Goal: Information Seeking & Learning: Understand process/instructions

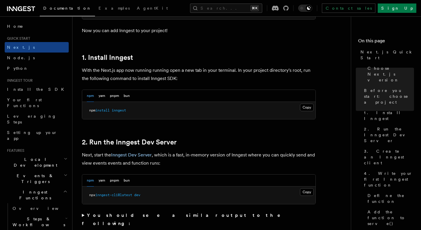
scroll to position [303, 0]
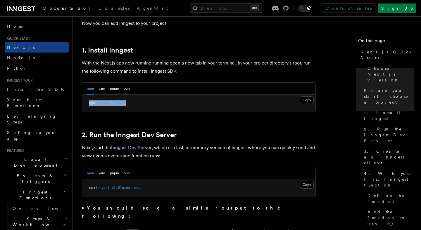
drag, startPoint x: 130, startPoint y: 102, endPoint x: 81, endPoint y: 99, distance: 49.8
click at [88, 99] on pre "npm install inngest" at bounding box center [198, 104] width 233 height 18
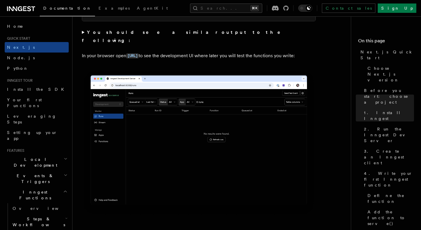
scroll to position [475, 0]
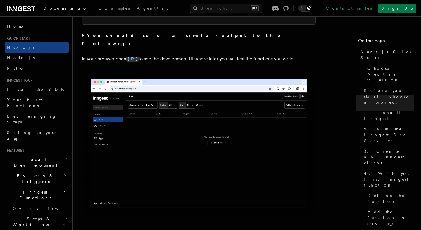
click at [106, 55] on p "In your browser open http://localhost:8288 to see the development UI where late…" at bounding box center [199, 59] width 234 height 8
click at [107, 58] on p "In your browser open http://localhost:8288 to see the development UI where late…" at bounding box center [199, 59] width 234 height 8
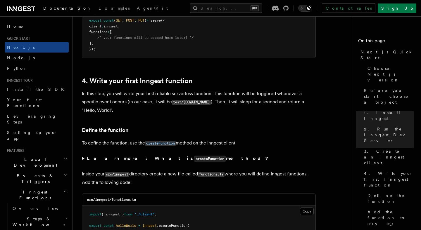
scroll to position [892, 0]
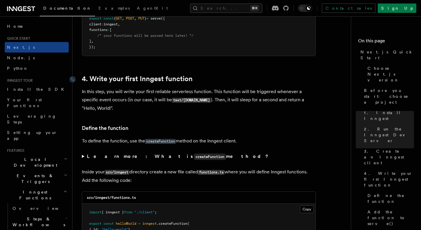
click at [158, 83] on link "4. Write your first Inngest function" at bounding box center [137, 79] width 111 height 8
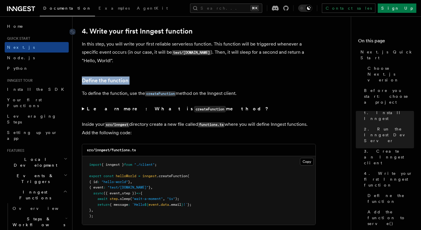
click at [158, 83] on h3 "Define the function" at bounding box center [199, 81] width 234 height 8
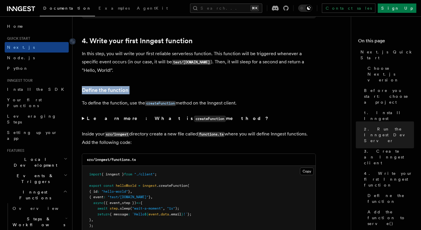
scroll to position [918, 0]
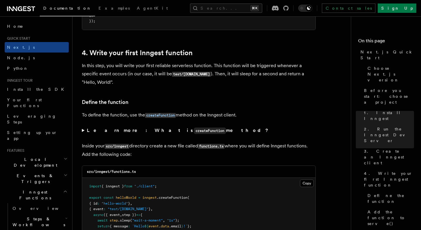
click at [159, 69] on p "In this step, you will write your first reliable serverless function. This func…" at bounding box center [199, 74] width 234 height 25
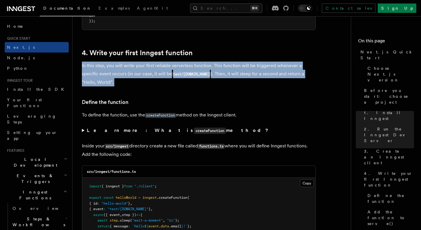
click at [159, 69] on p "In this step, you will write your first reliable serverless function. This func…" at bounding box center [199, 74] width 234 height 25
click at [159, 78] on p "In this step, you will write your first reliable serverless function. This func…" at bounding box center [199, 74] width 234 height 25
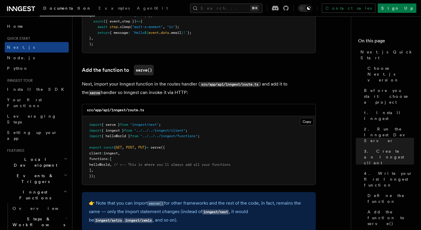
scroll to position [1112, 0]
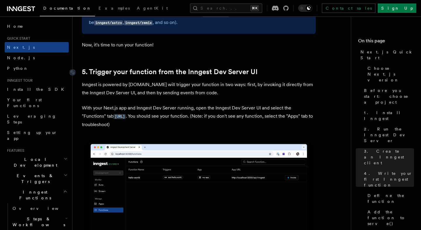
click at [160, 74] on link "5. Trigger your function from the Inngest Dev Server UI" at bounding box center [170, 72] width 176 height 8
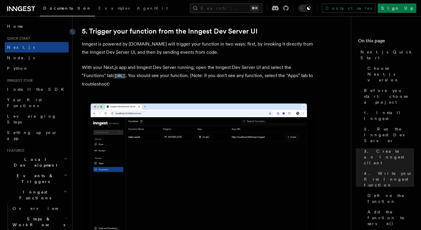
click at [160, 74] on p "With your Next.js app and Inngest Dev Server running, open the Inngest Dev Serv…" at bounding box center [199, 75] width 234 height 25
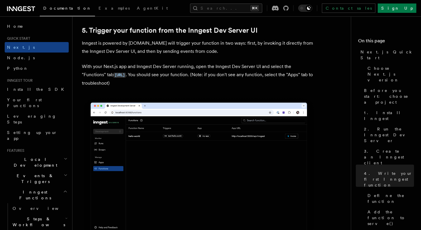
click at [215, 134] on img at bounding box center [199, 170] width 234 height 147
click at [222, 87] on p "With your Next.js app and Inngest Dev Server running, open the Inngest Dev Serv…" at bounding box center [199, 75] width 234 height 25
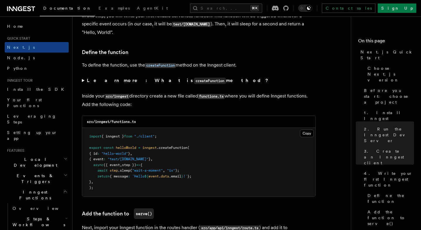
scroll to position [969, 0]
drag, startPoint x: 89, startPoint y: 91, endPoint x: 251, endPoint y: 100, distance: 163.0
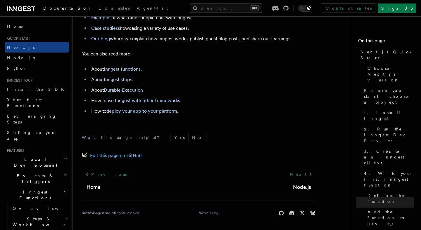
scroll to position [3709, 0]
